Goal: Task Accomplishment & Management: Check status

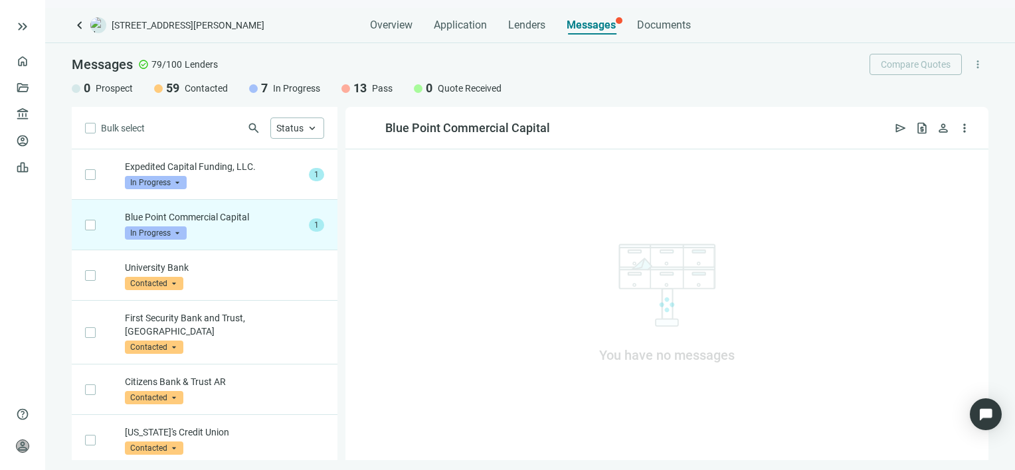
scroll to position [50, 0]
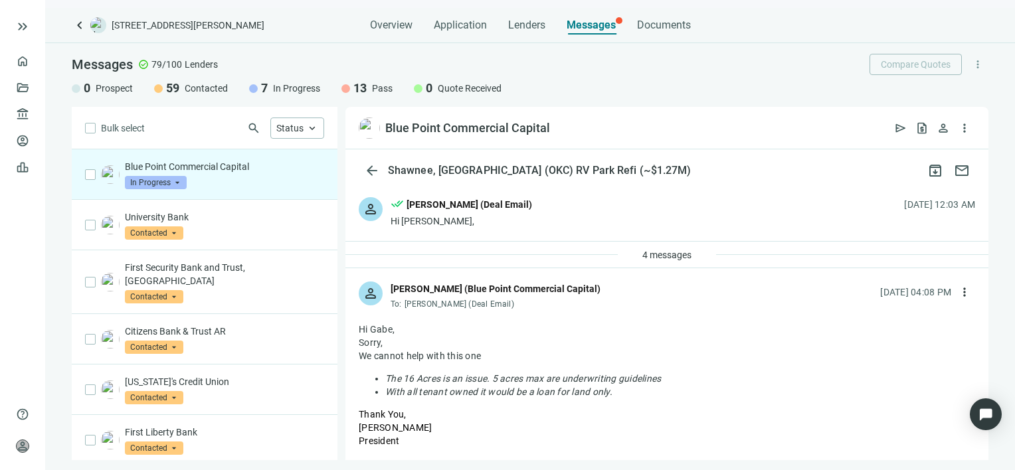
click at [177, 183] on span "In Progress" at bounding box center [156, 182] width 62 height 13
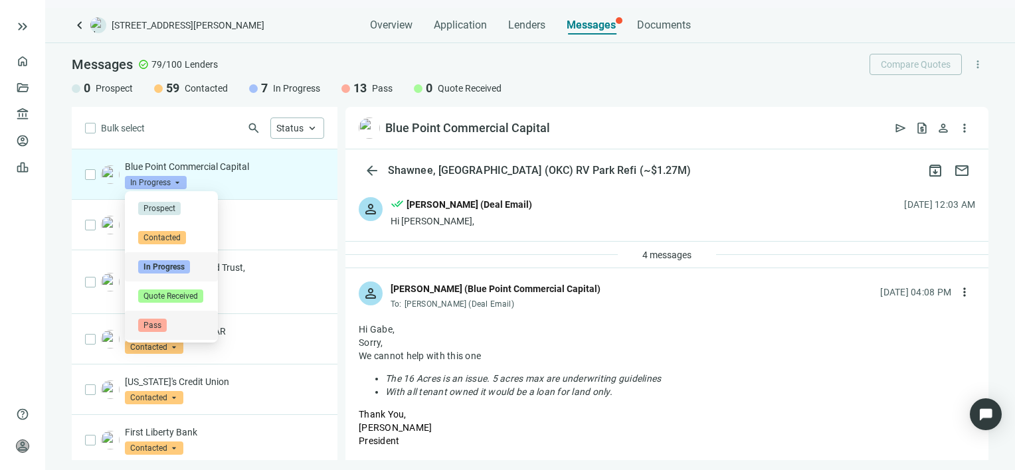
click at [159, 330] on span "Pass" at bounding box center [152, 325] width 29 height 13
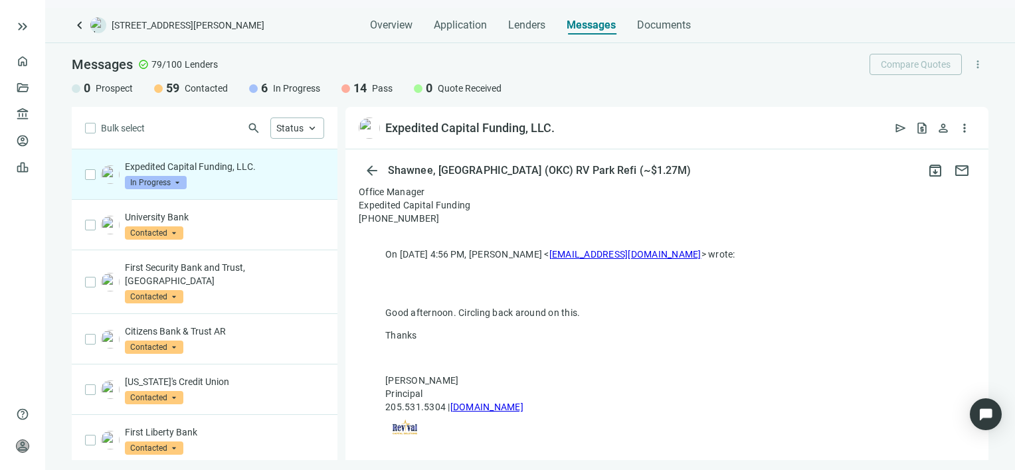
scroll to position [457, 0]
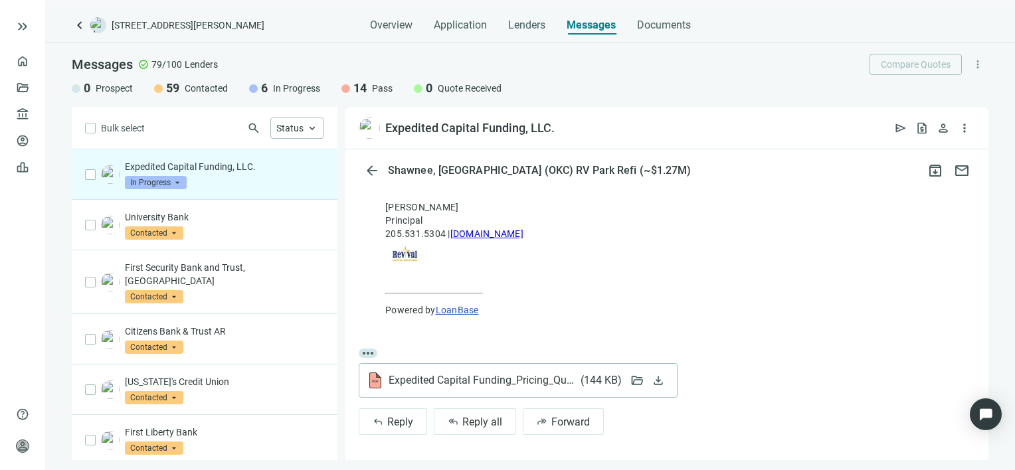
click at [489, 379] on span "Expedited Capital Funding_Pricing_Quote.pdf ( 144 KB )" at bounding box center [505, 380] width 232 height 13
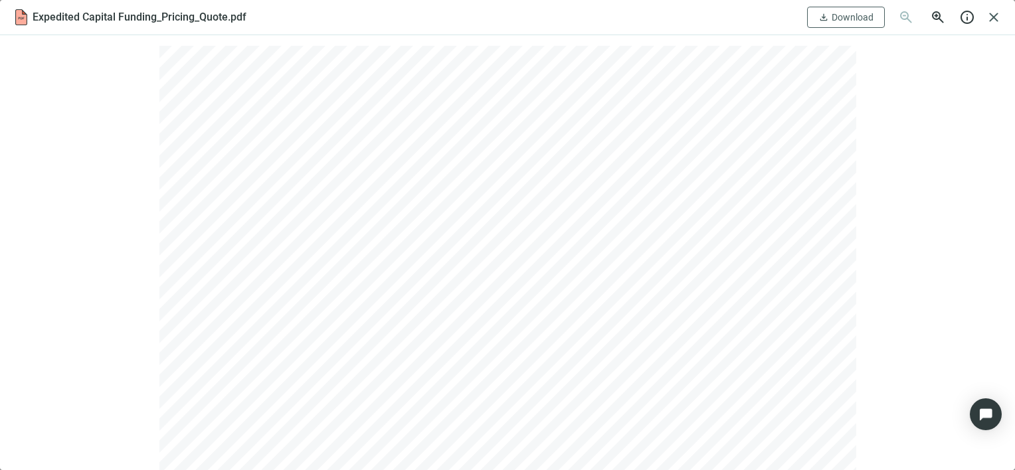
scroll to position [0, 0]
